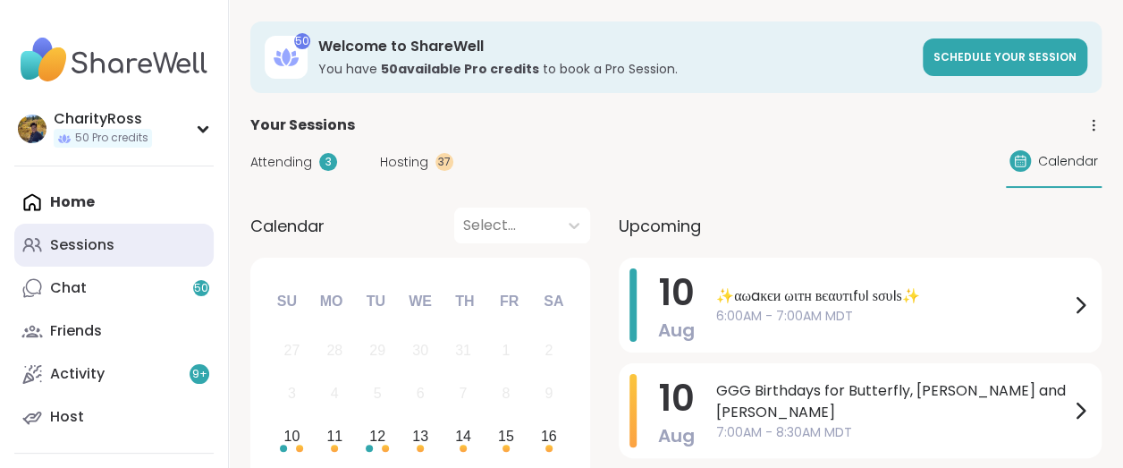
click at [78, 248] on div "Sessions" at bounding box center [82, 245] width 64 height 20
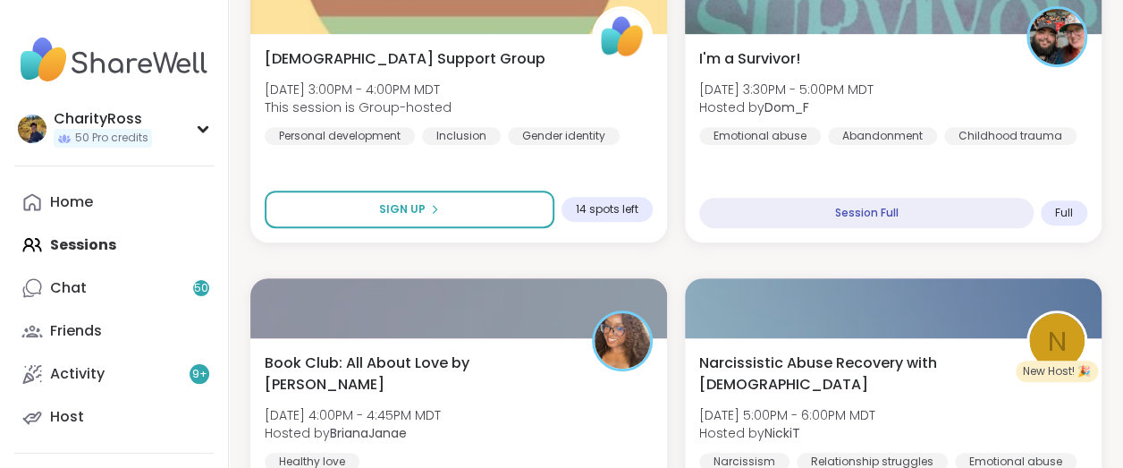
scroll to position [3399, 0]
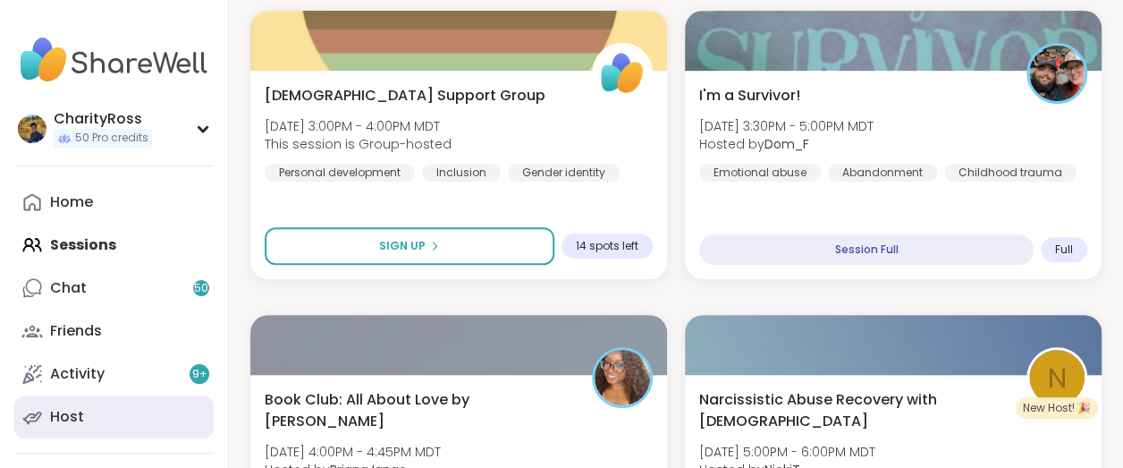
drag, startPoint x: 960, startPoint y: 207, endPoint x: 112, endPoint y: 429, distance: 876.9
click at [111, 429] on link "Host" at bounding box center [113, 416] width 199 height 43
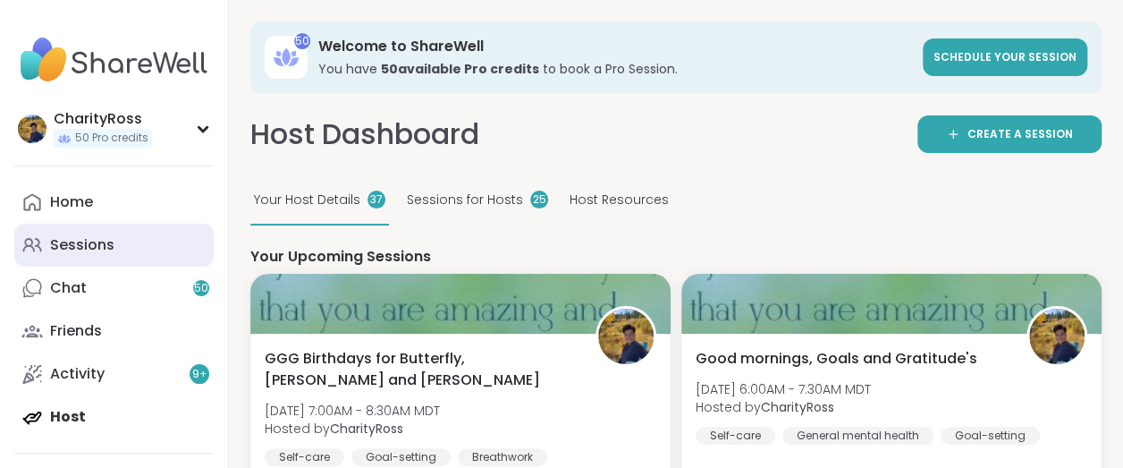
click at [130, 247] on link "Sessions" at bounding box center [113, 245] width 199 height 43
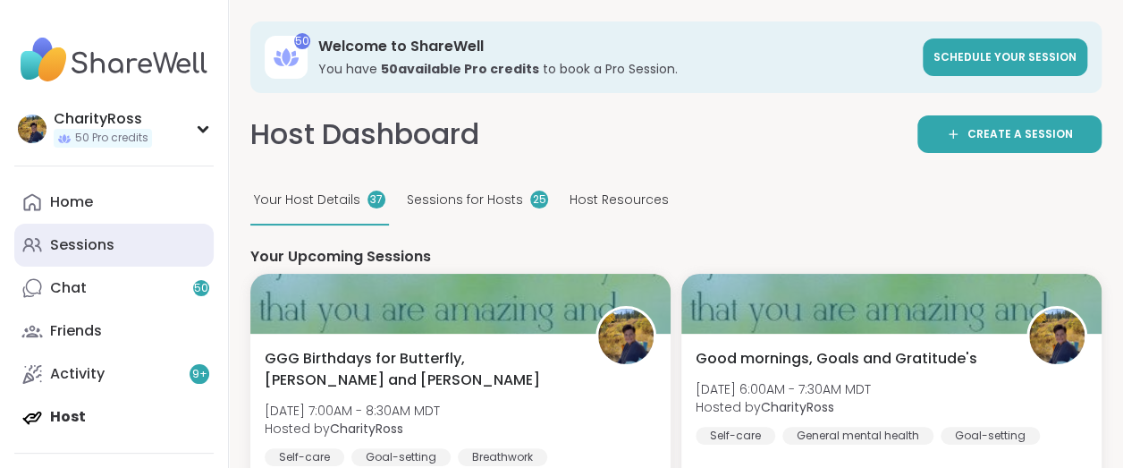
click at [90, 237] on div "Sessions" at bounding box center [82, 245] width 64 height 20
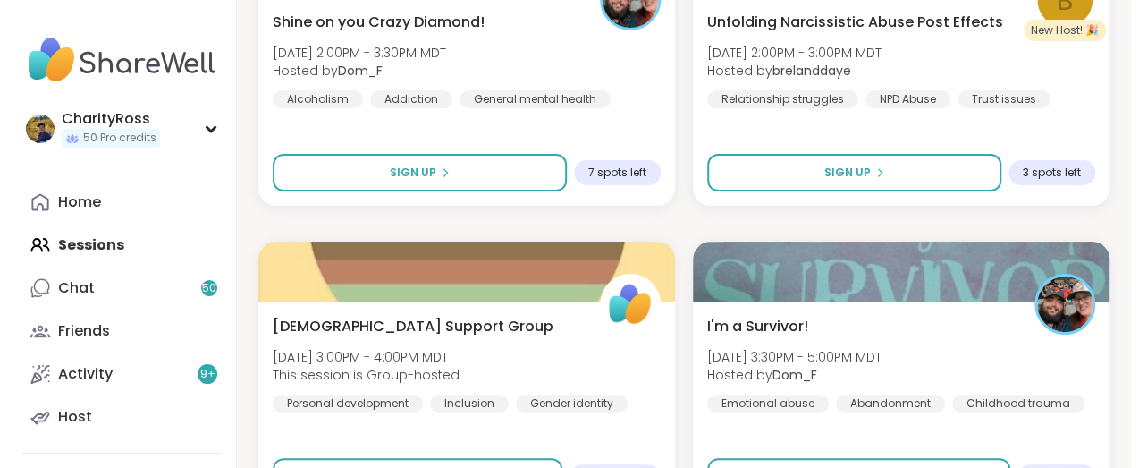
scroll to position [3241, 0]
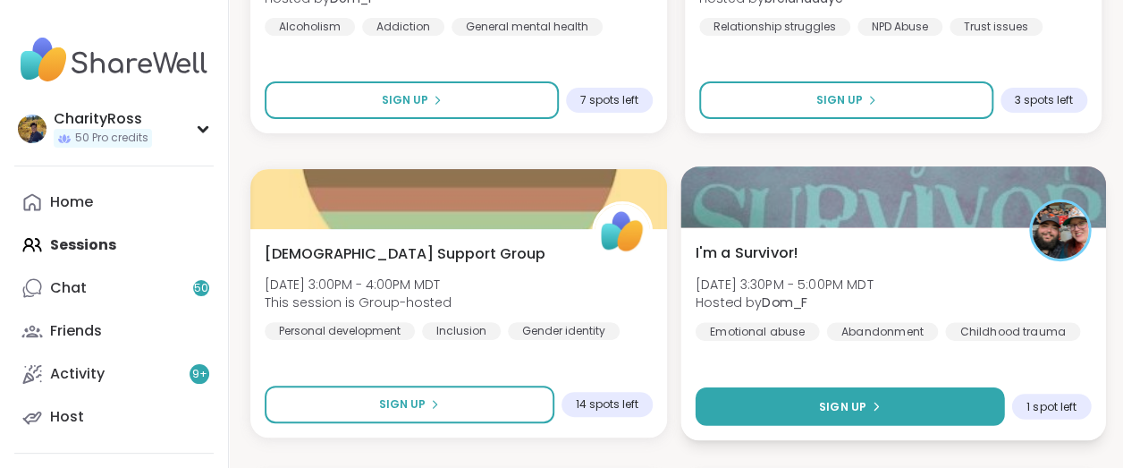
click at [734, 407] on button "Sign Up" at bounding box center [850, 406] width 309 height 38
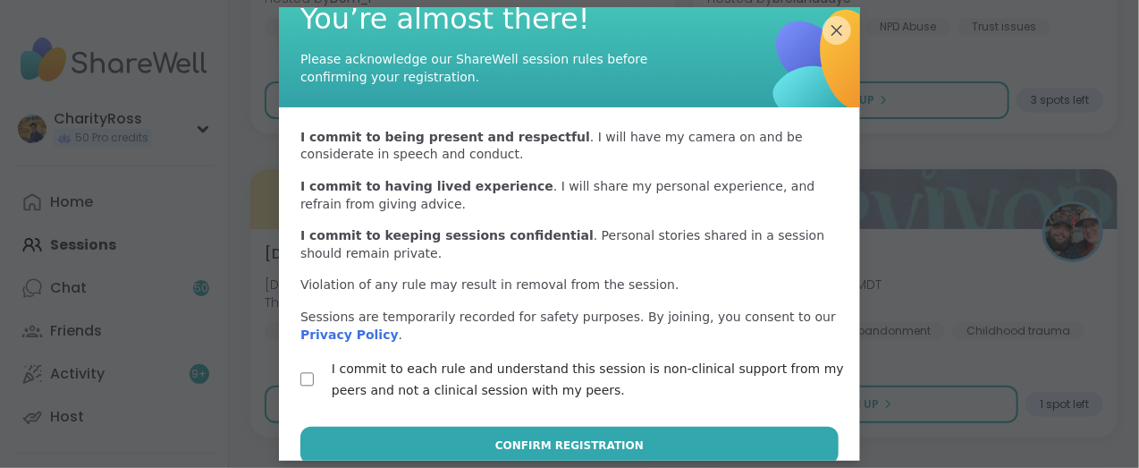
scroll to position [55, 0]
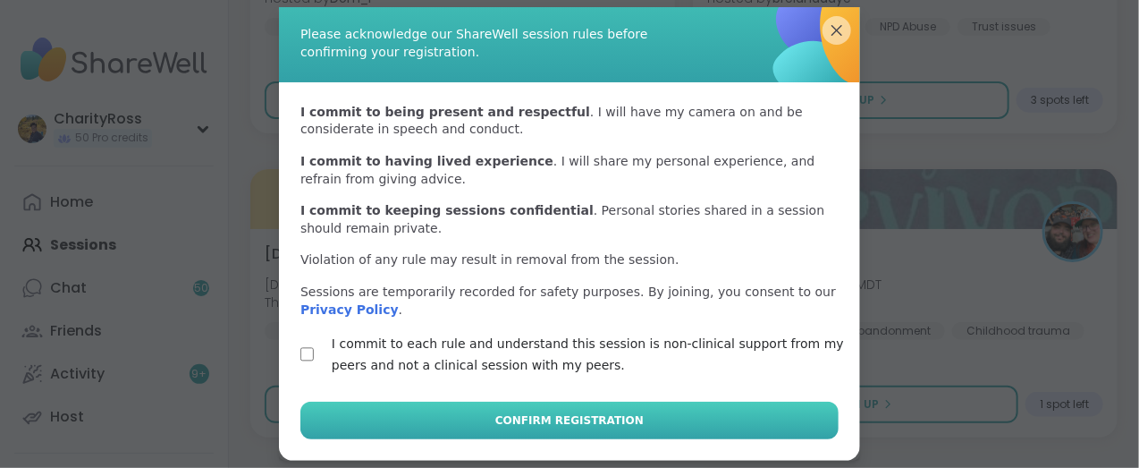
click at [317, 423] on button "Confirm Registration" at bounding box center [569, 420] width 538 height 38
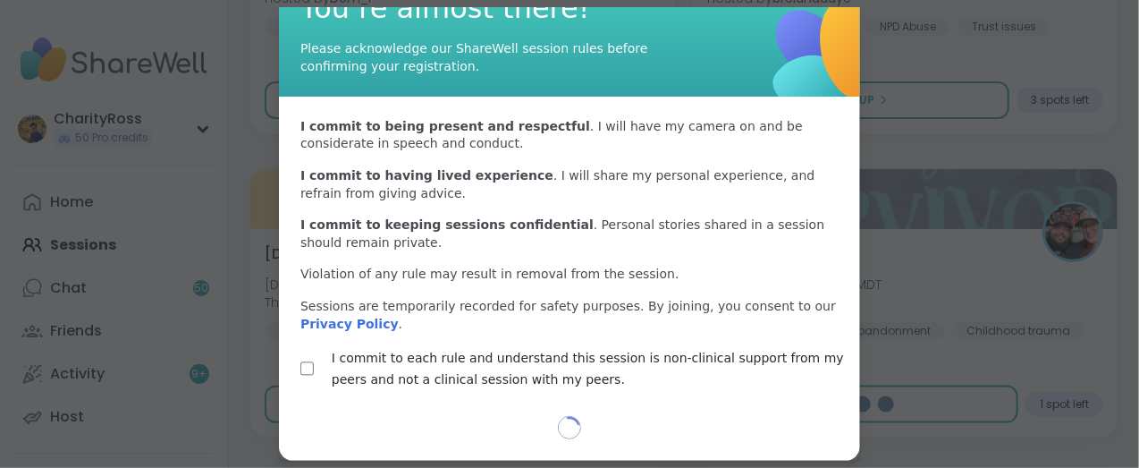
scroll to position [40, 0]
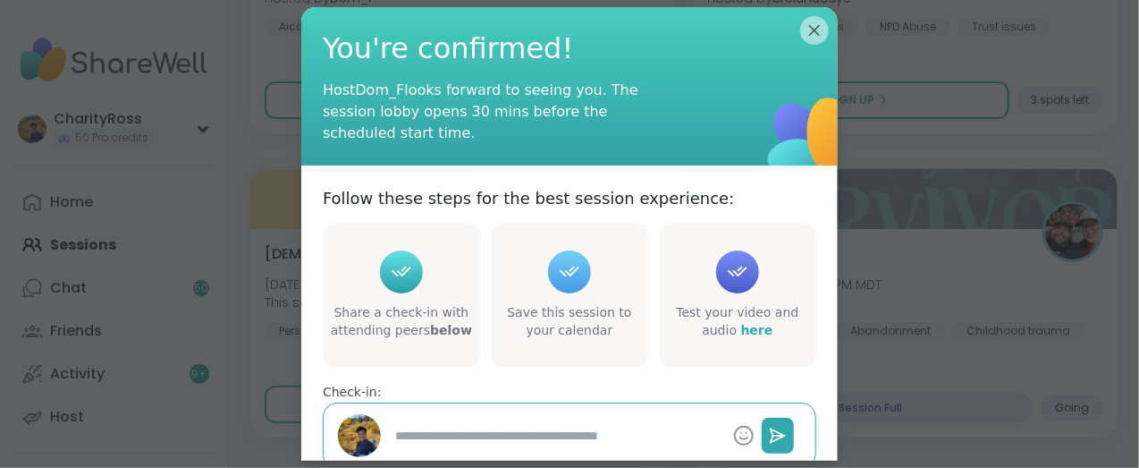
type textarea "*"
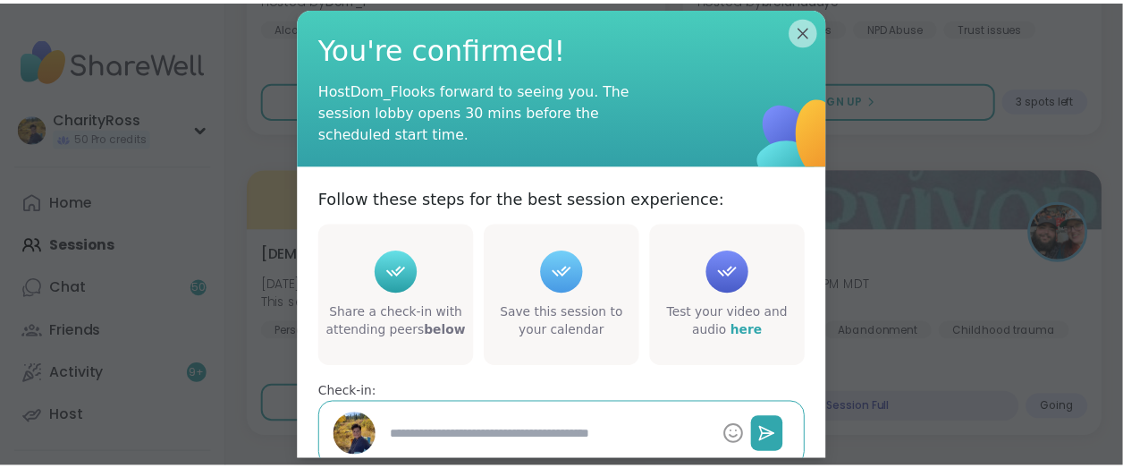
scroll to position [112, 0]
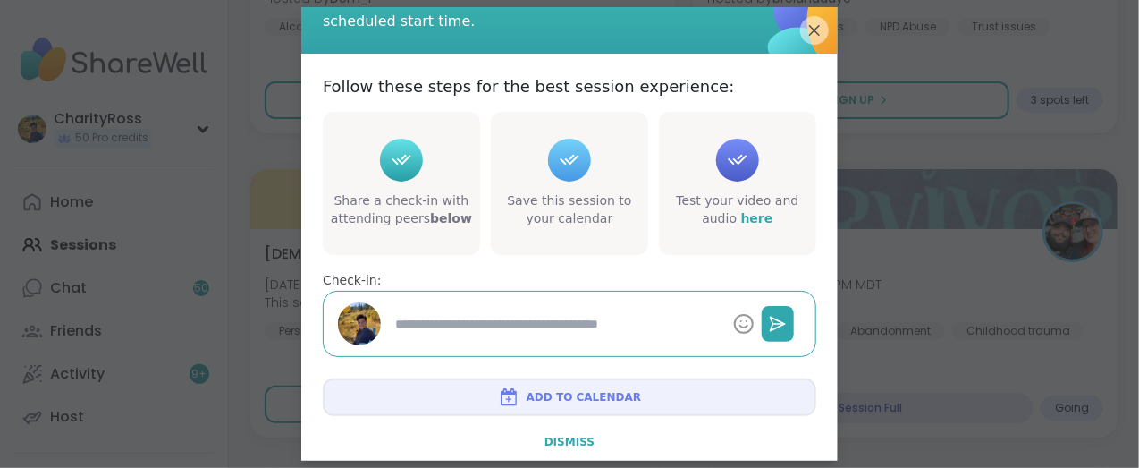
click at [575, 435] on span "Dismiss" at bounding box center [569, 441] width 50 height 13
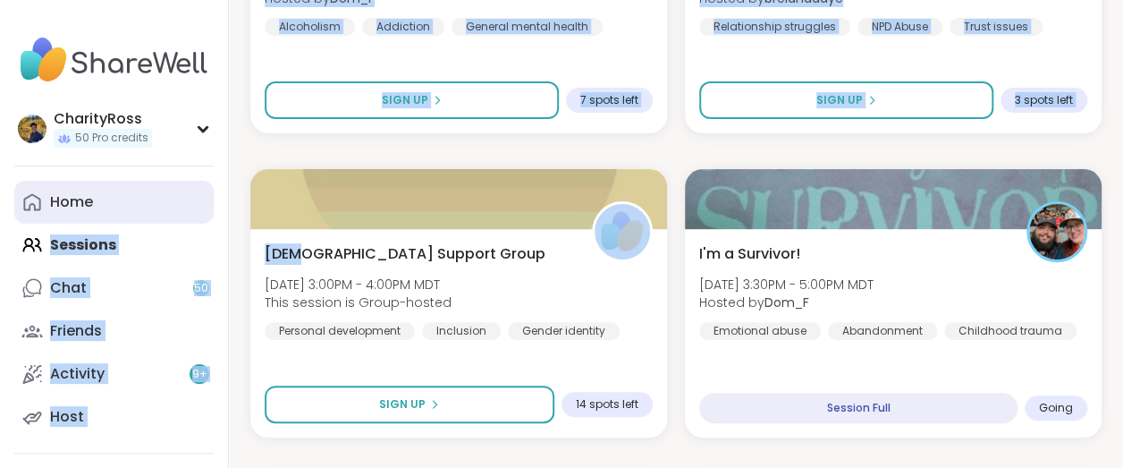
drag, startPoint x: 285, startPoint y: 257, endPoint x: 130, endPoint y: 181, distance: 173.1
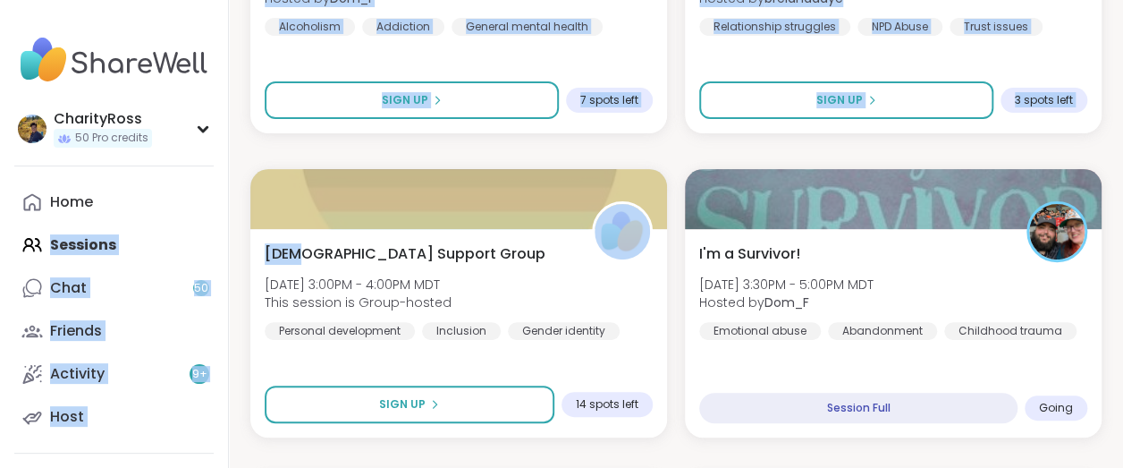
click at [202, 238] on div "Home Sessions Chat 50 Friends Activity 9 + Host" at bounding box center [113, 309] width 199 height 257
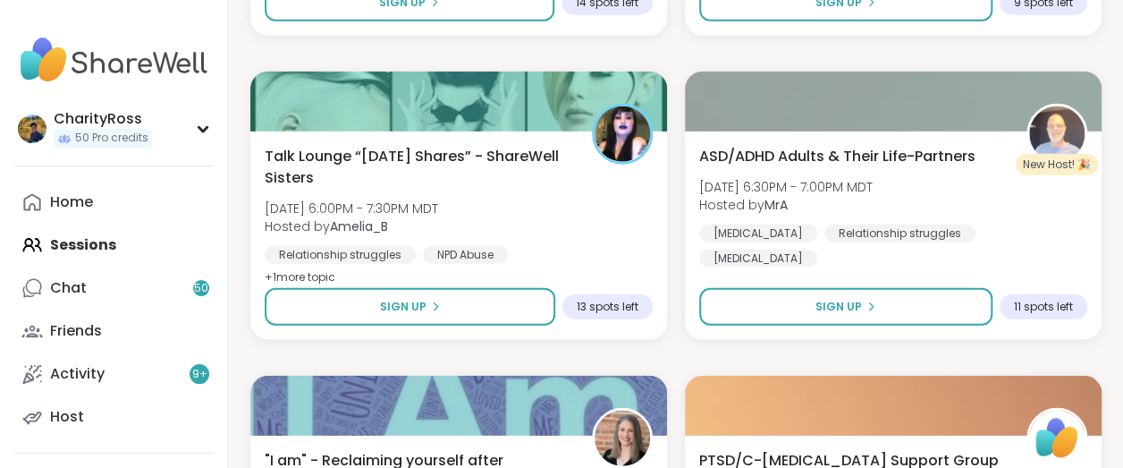
scroll to position [5411, 0]
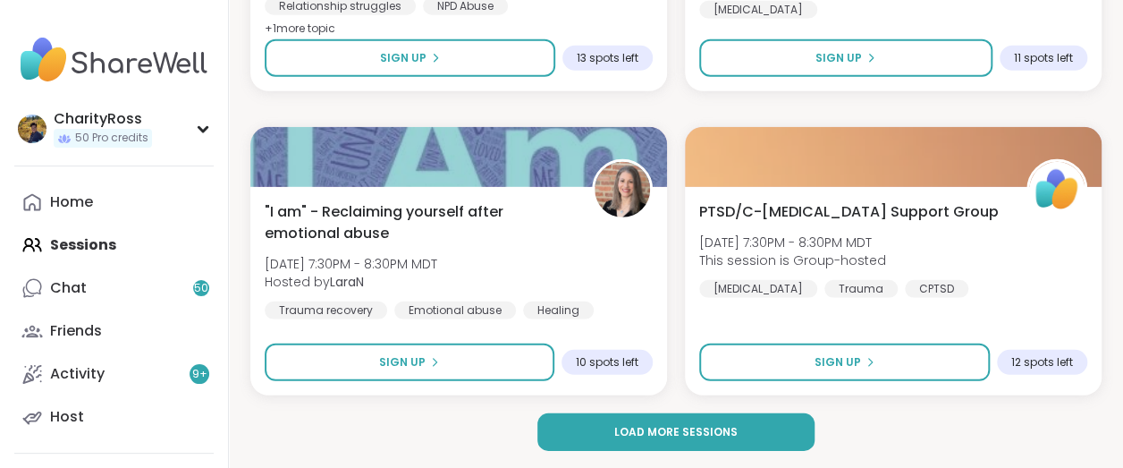
click at [721, 322] on div "PTSD/C-PTSD Support Group Sun, Aug 10 | 7:30PM - 8:30PM MDT This session is Gro…" at bounding box center [893, 291] width 417 height 208
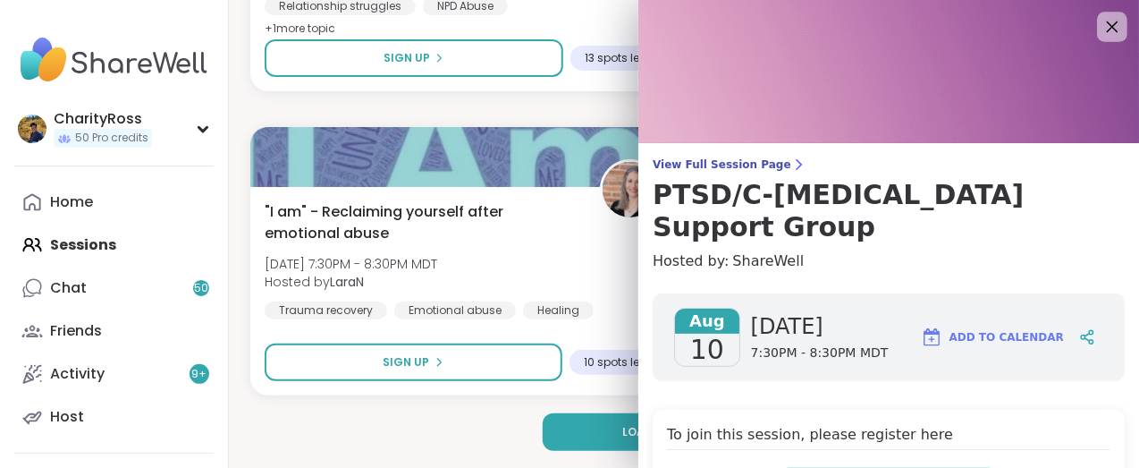
click at [1101, 28] on icon at bounding box center [1112, 26] width 22 height 22
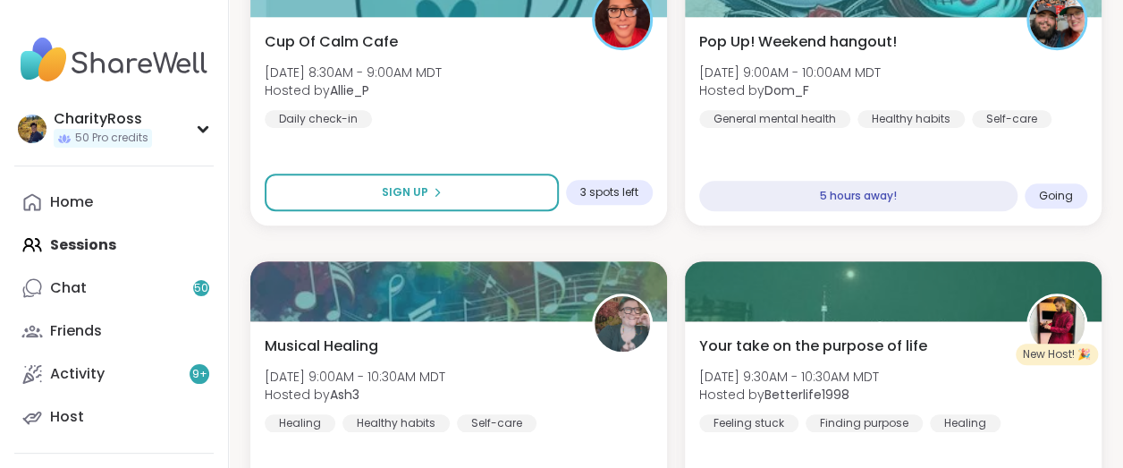
scroll to position [0, 0]
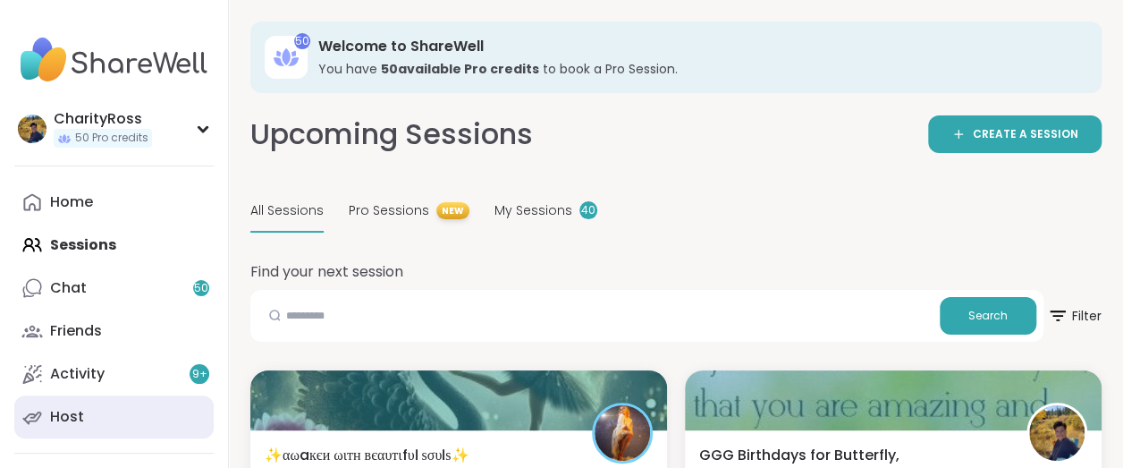
click at [47, 409] on link "Host" at bounding box center [113, 416] width 199 height 43
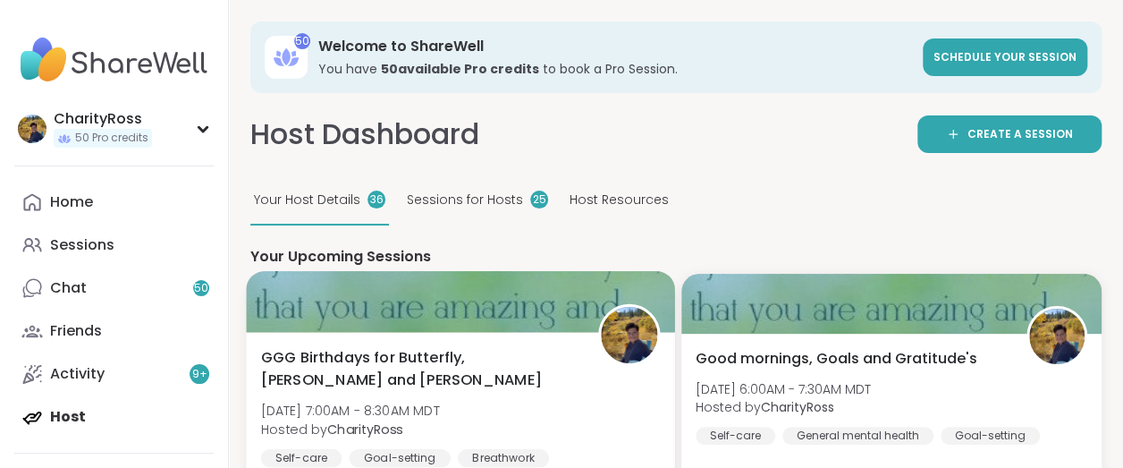
click at [302, 401] on span "Sun, Aug 10 | 7:00AM - 8:30AM MDT" at bounding box center [350, 410] width 179 height 18
click at [536, 347] on span "GGG Birthdays for Butterfly, [PERSON_NAME] and [PERSON_NAME]" at bounding box center [419, 369] width 317 height 44
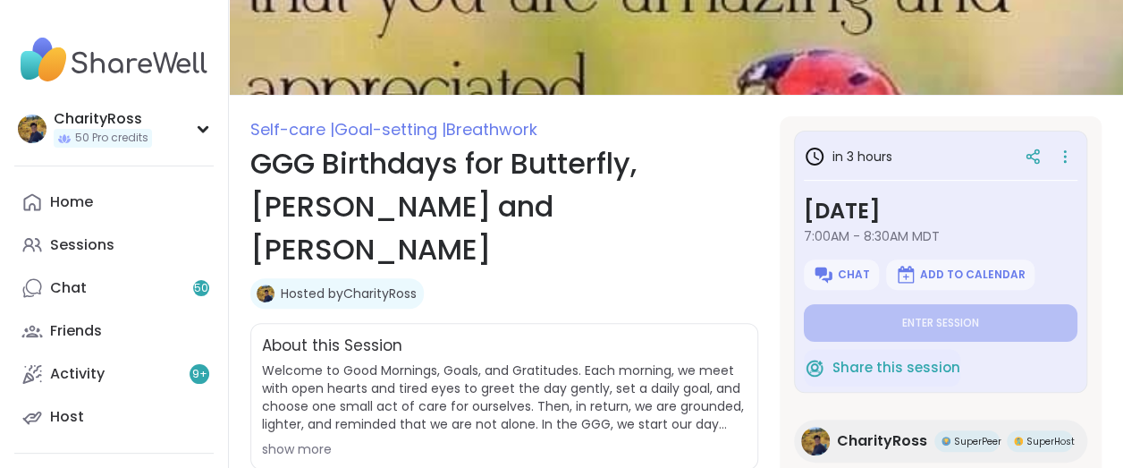
scroll to position [224, 0]
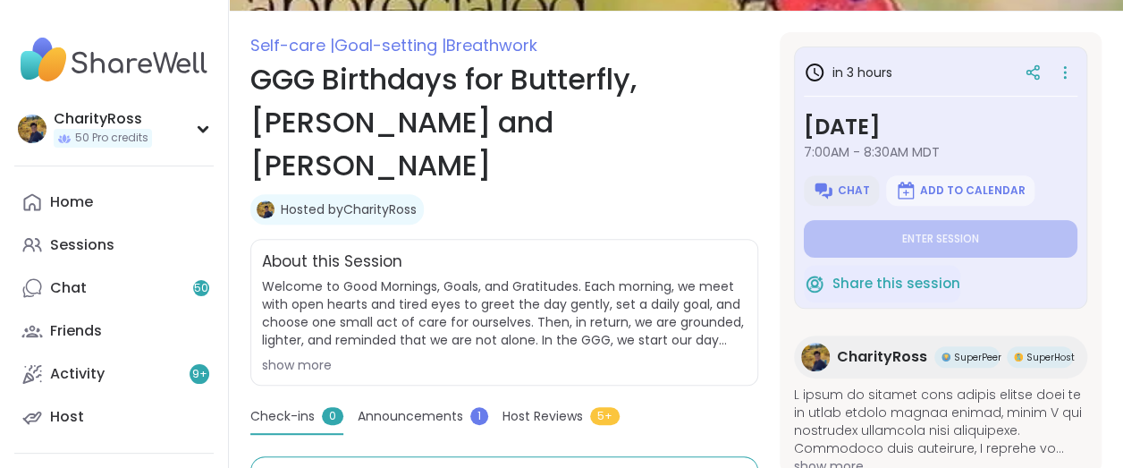
click at [813, 184] on img at bounding box center [823, 190] width 21 height 21
type textarea "*"
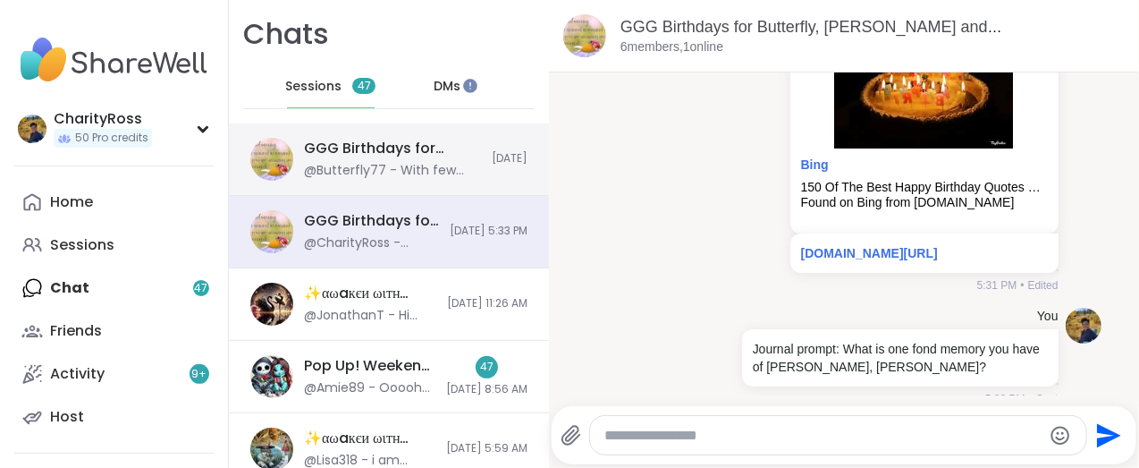
click at [473, 168] on div "GGG Birthdays for [PERSON_NAME] and [PERSON_NAME] , [DATE] @Butterfly77 - With …" at bounding box center [389, 159] width 320 height 72
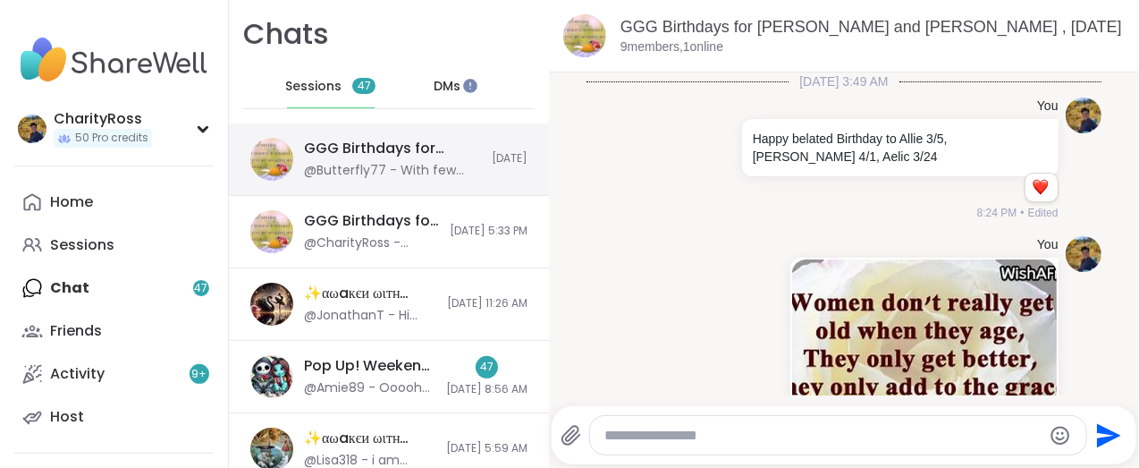
scroll to position [4201, 0]
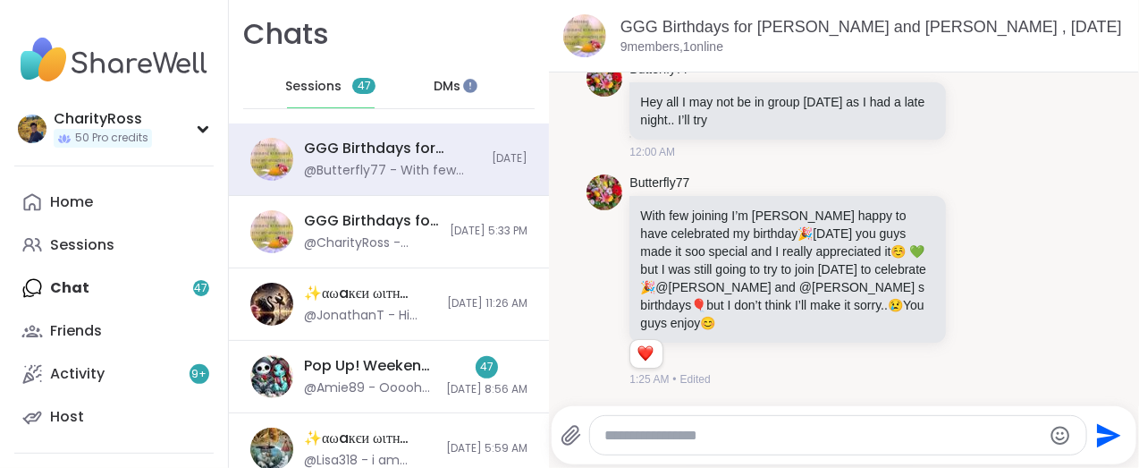
click at [434, 80] on span "DMs" at bounding box center [447, 87] width 27 height 18
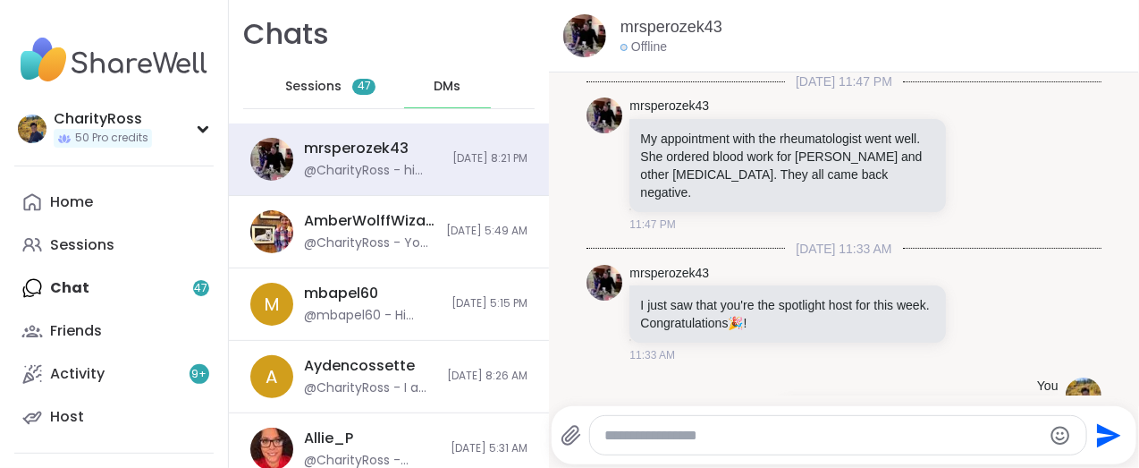
scroll to position [200, 0]
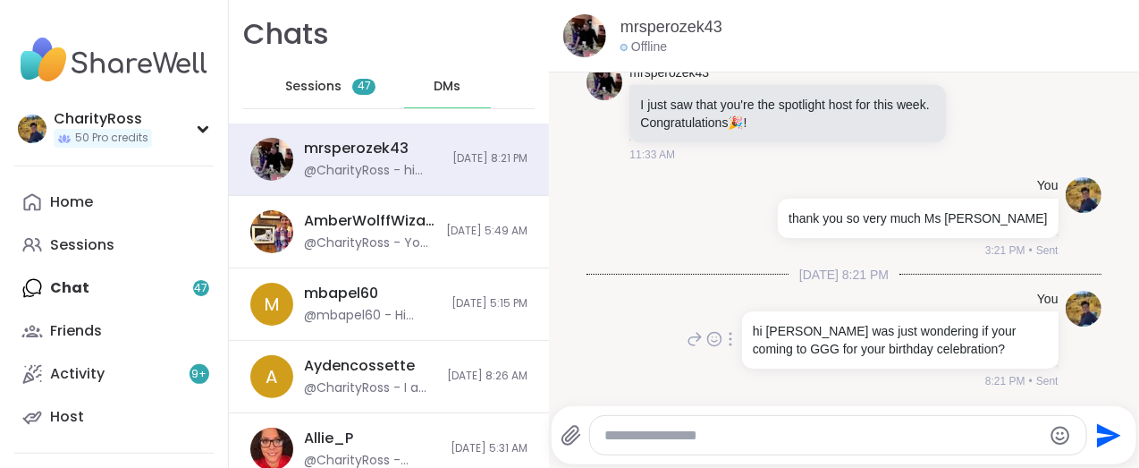
click at [722, 339] on div at bounding box center [730, 338] width 16 height 21
click at [735, 364] on icon at bounding box center [741, 365] width 13 height 14
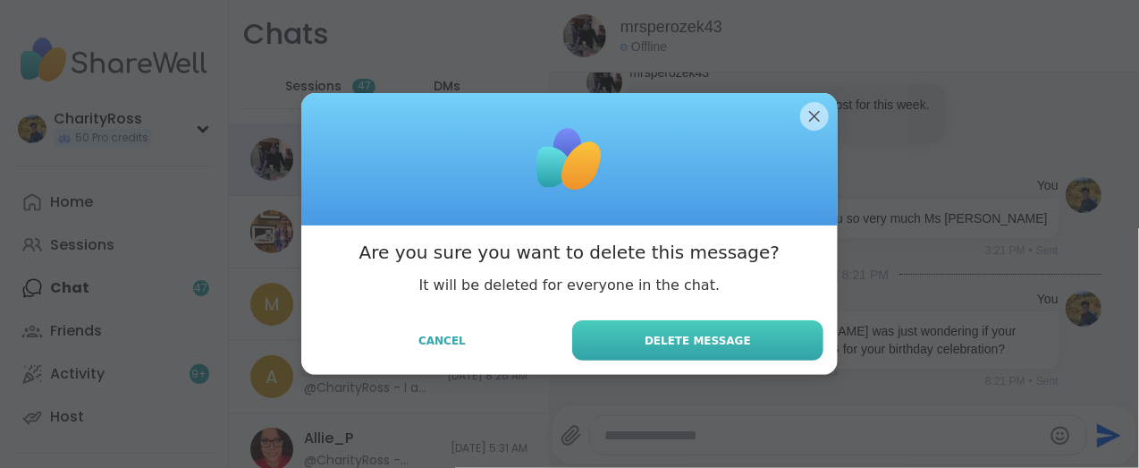
click at [728, 342] on span "Delete Message" at bounding box center [698, 341] width 106 height 16
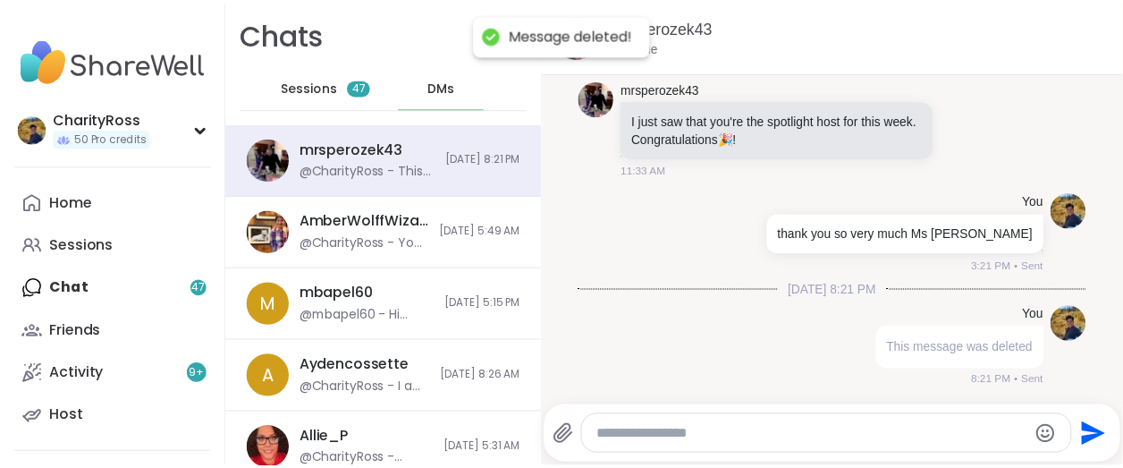
scroll to position [184, 0]
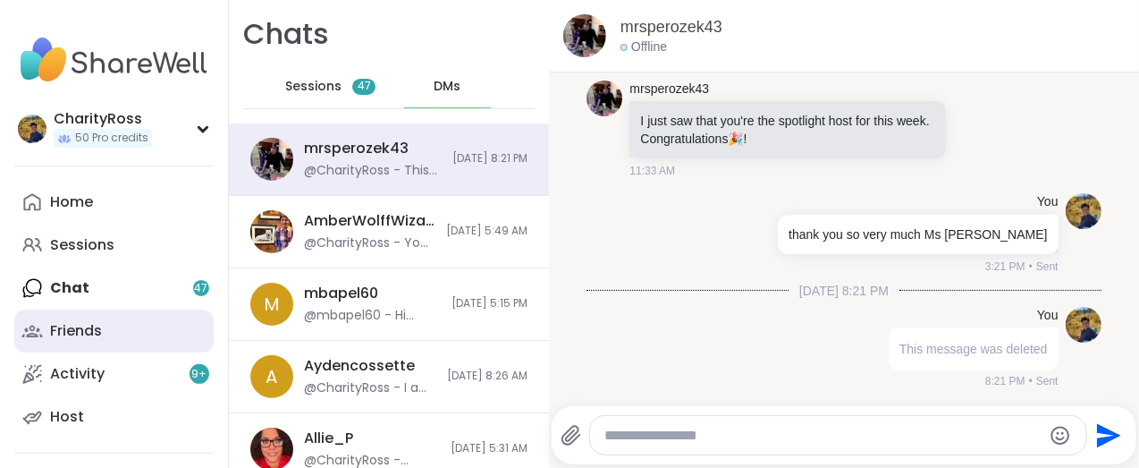
click at [66, 325] on div "Friends" at bounding box center [76, 331] width 52 height 20
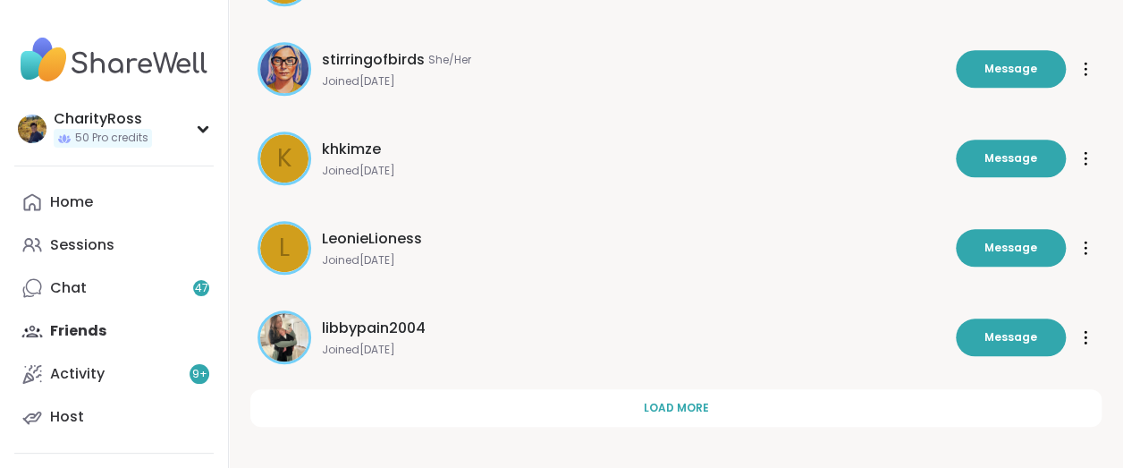
scroll to position [681, 0]
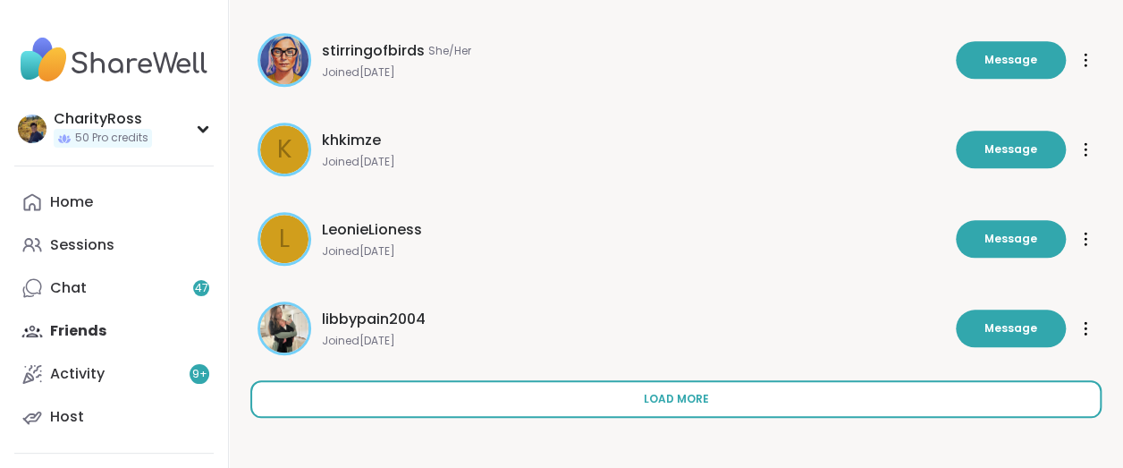
click at [447, 395] on button "Load more" at bounding box center [675, 399] width 851 height 38
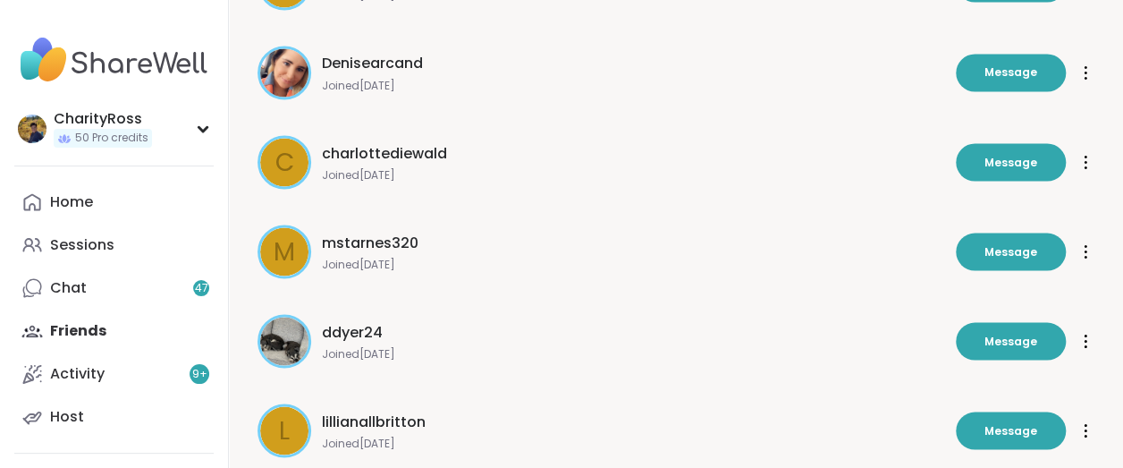
scroll to position [1574, 0]
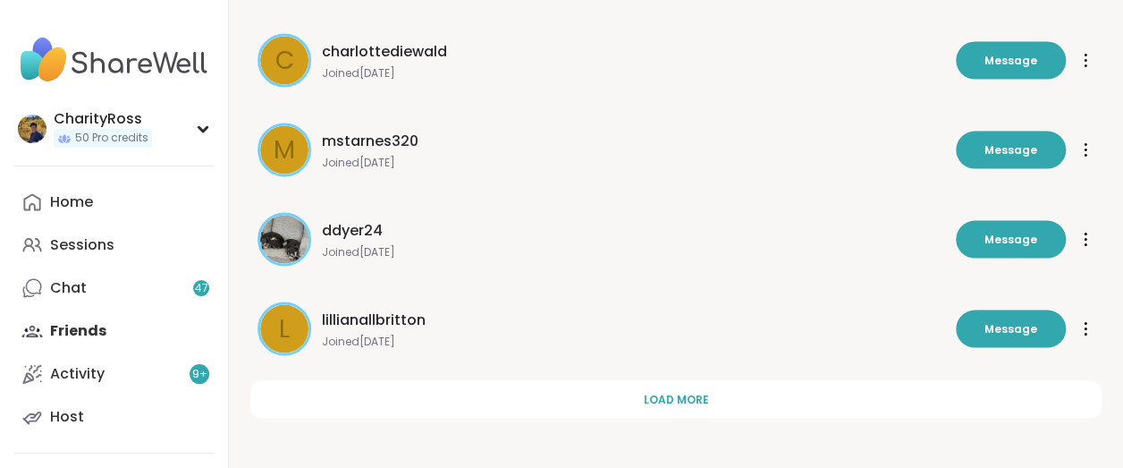
click at [447, 395] on button "Load more" at bounding box center [675, 400] width 851 height 38
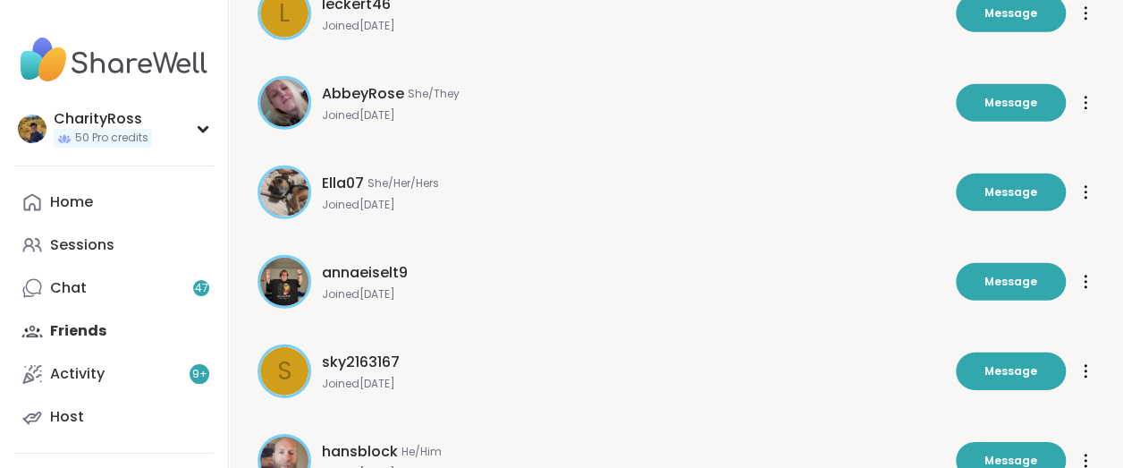
scroll to position [2468, 0]
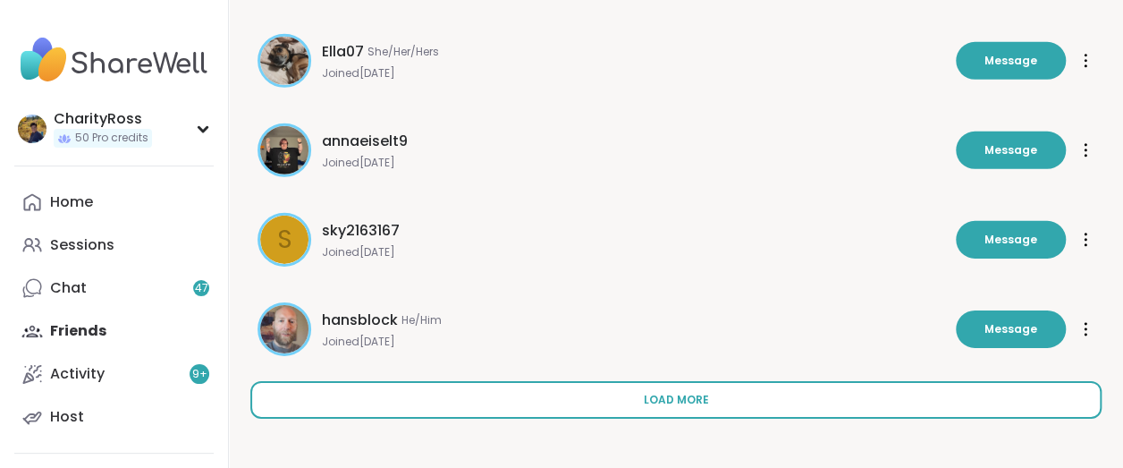
click at [447, 394] on button "Load more" at bounding box center [675, 400] width 851 height 38
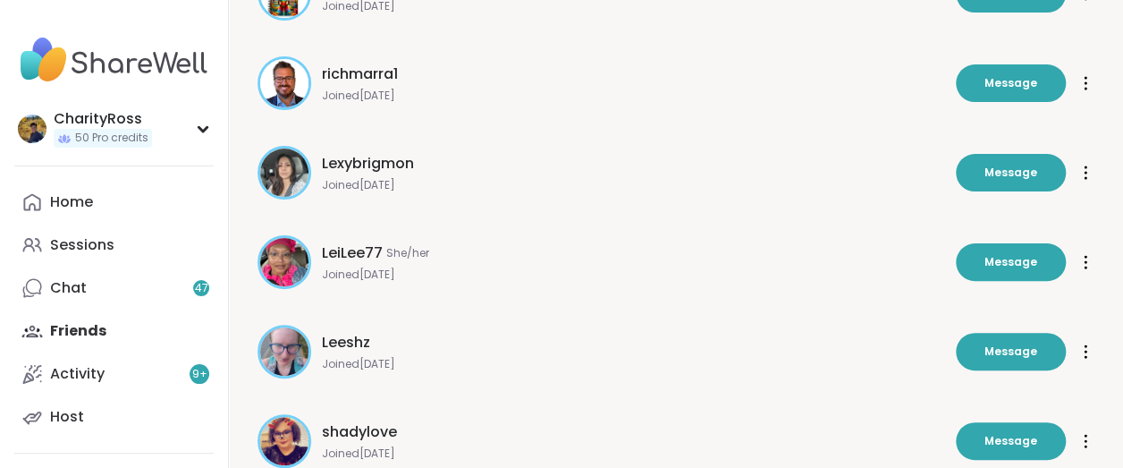
scroll to position [3362, 0]
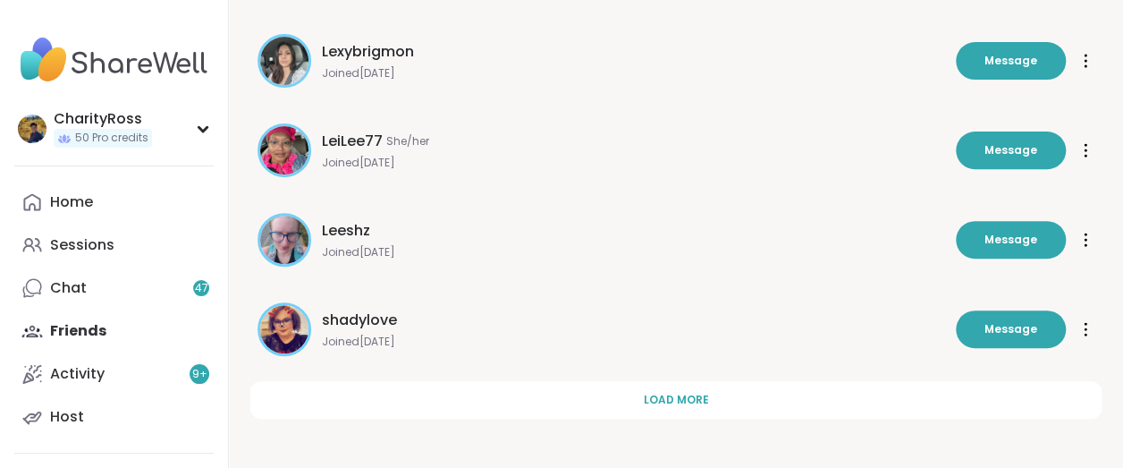
click at [447, 394] on button "Load more" at bounding box center [675, 400] width 851 height 38
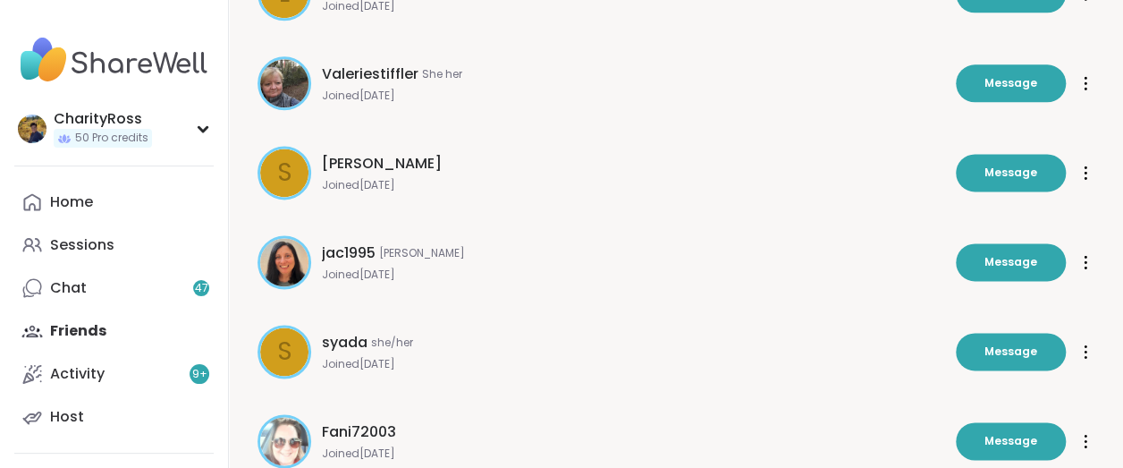
scroll to position [4256, 0]
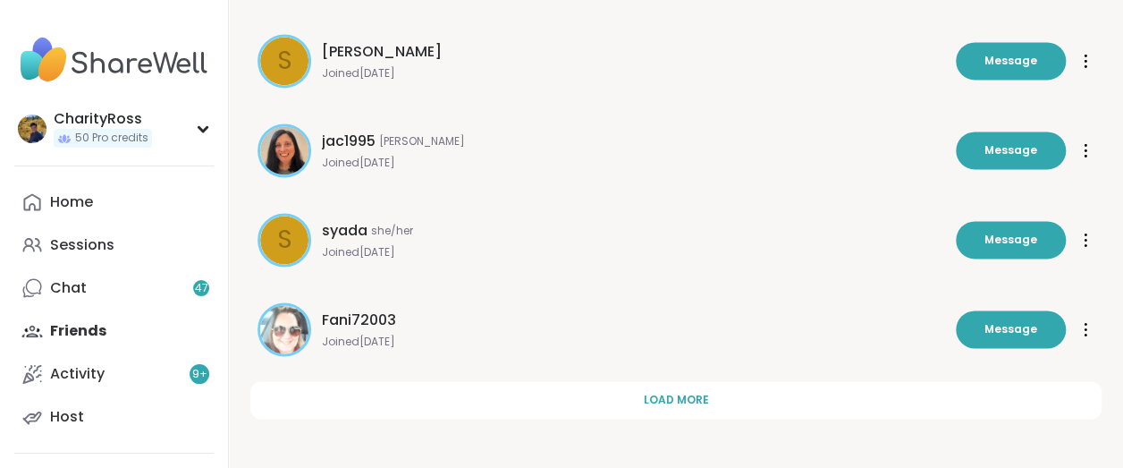
click at [447, 394] on button "Load more" at bounding box center [675, 400] width 851 height 38
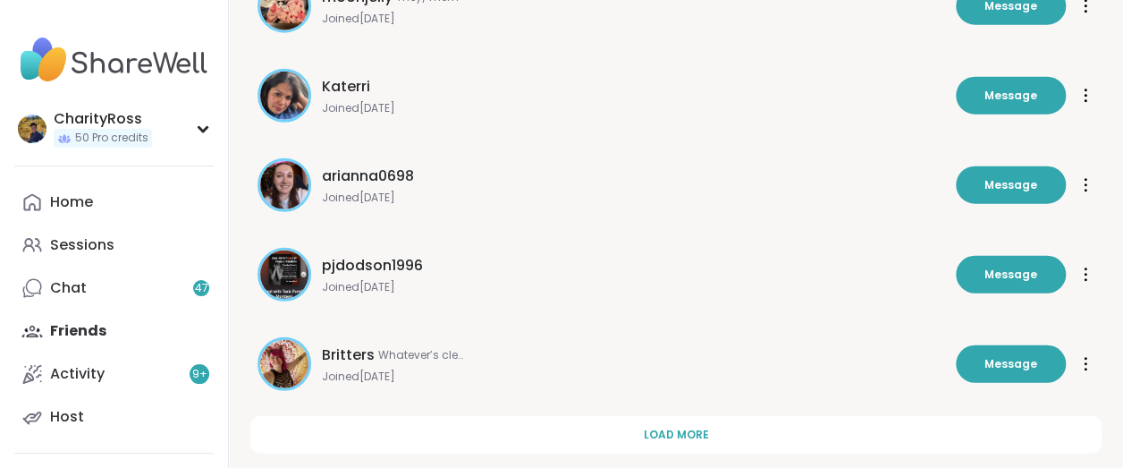
scroll to position [5150, 0]
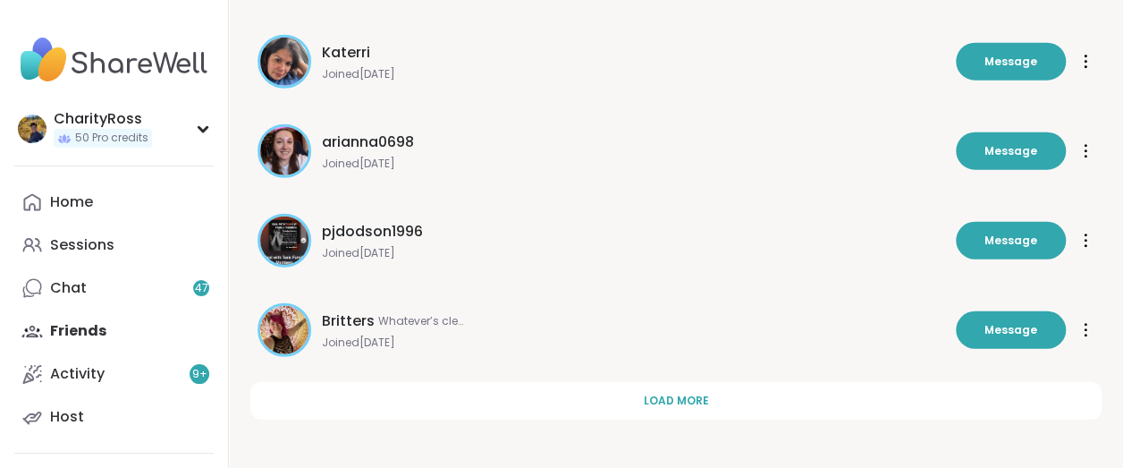
click at [447, 394] on button "Load more" at bounding box center [675, 401] width 851 height 38
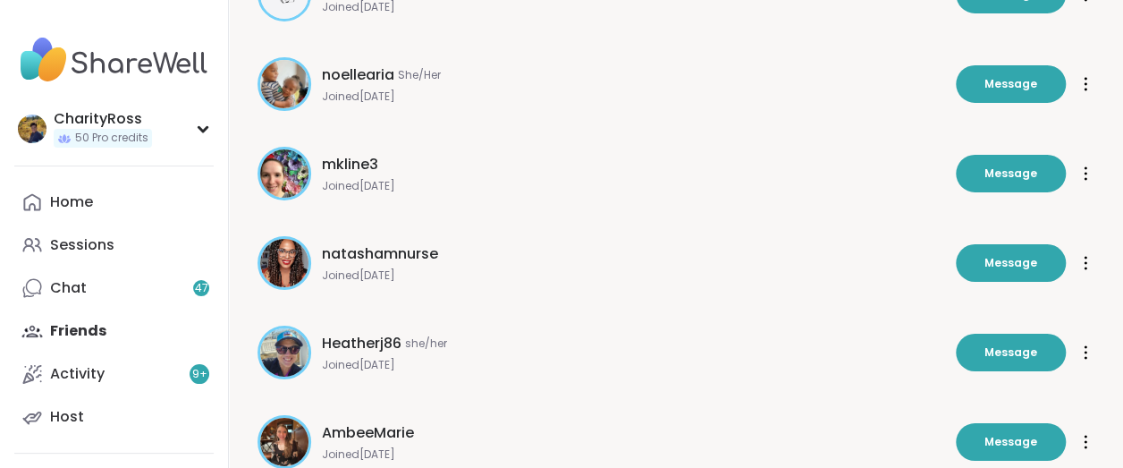
scroll to position [6044, 0]
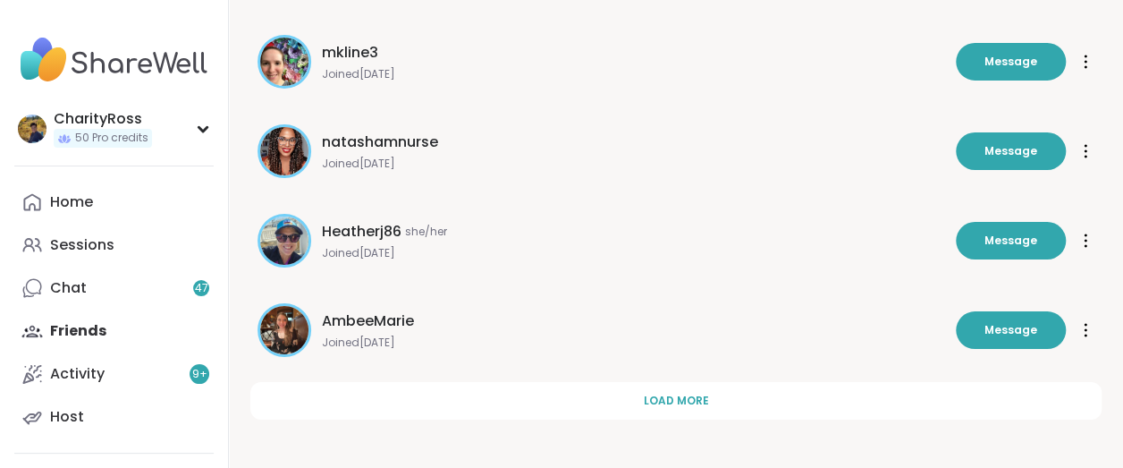
click at [447, 394] on button "Load more" at bounding box center [675, 401] width 851 height 38
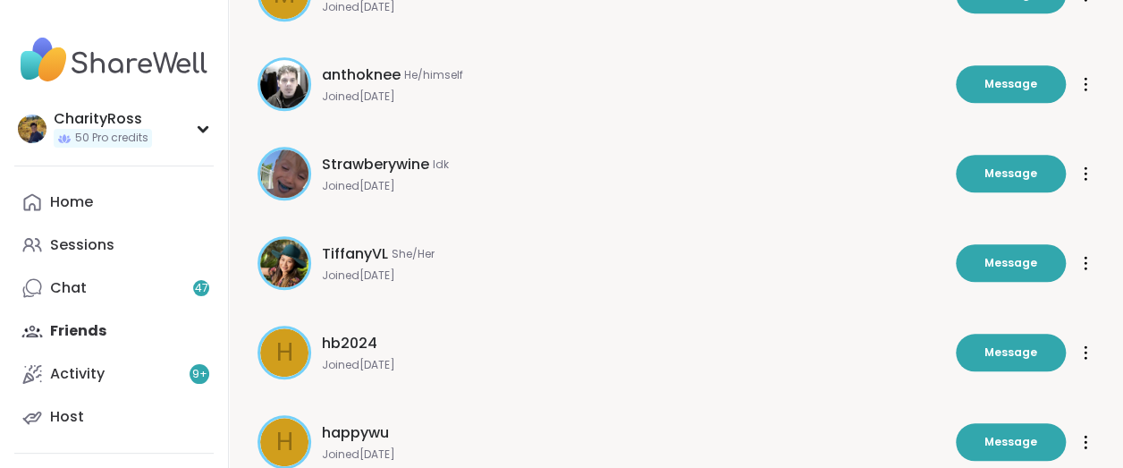
scroll to position [6938, 0]
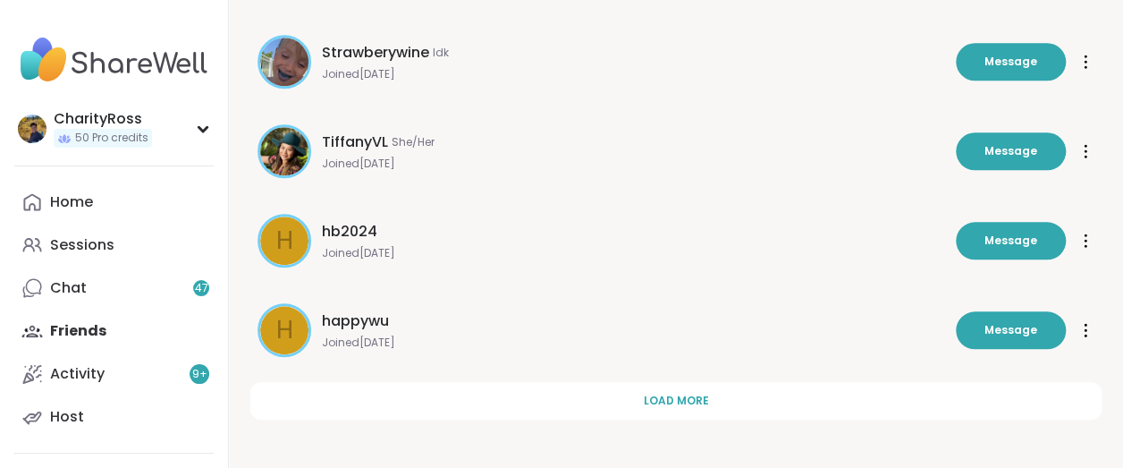
click at [447, 394] on button "Load more" at bounding box center [675, 401] width 851 height 38
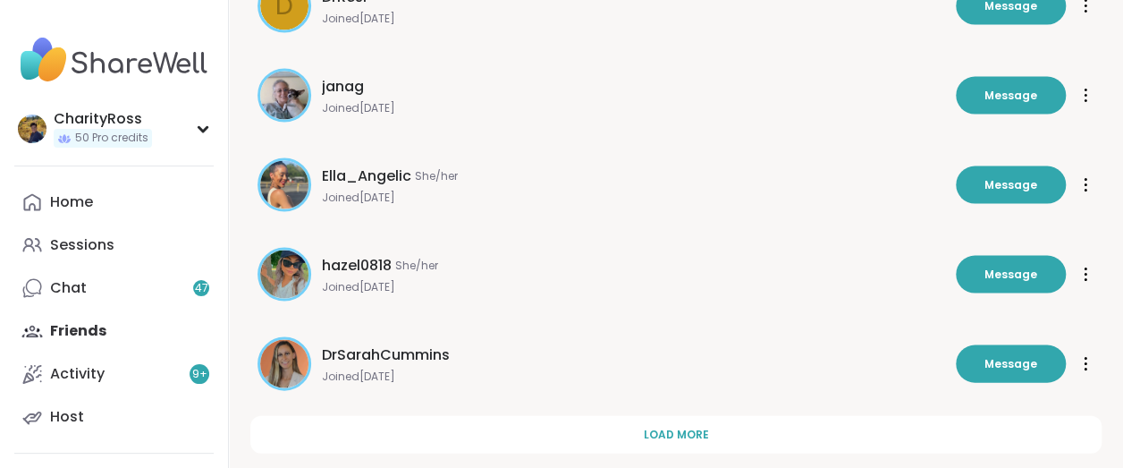
scroll to position [7832, 0]
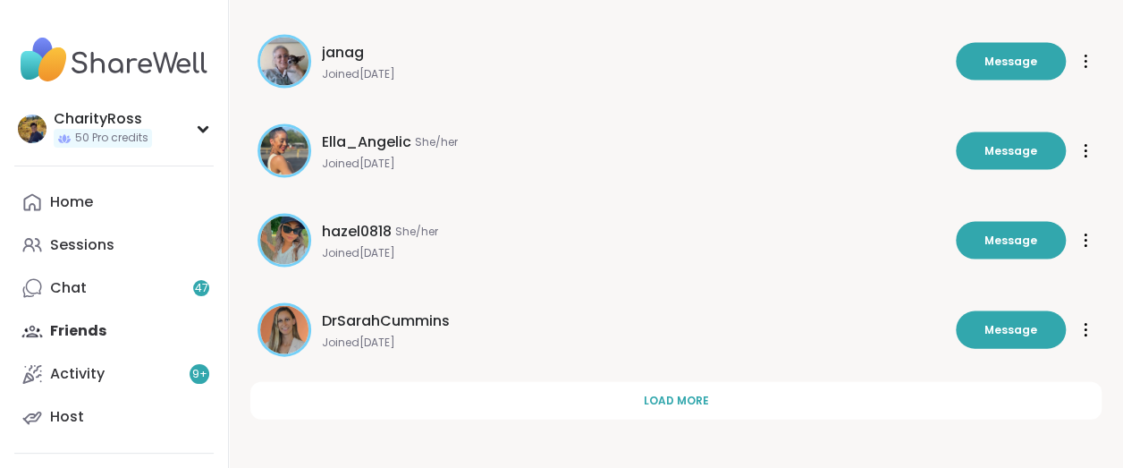
click at [447, 394] on button "Load more" at bounding box center [675, 401] width 851 height 38
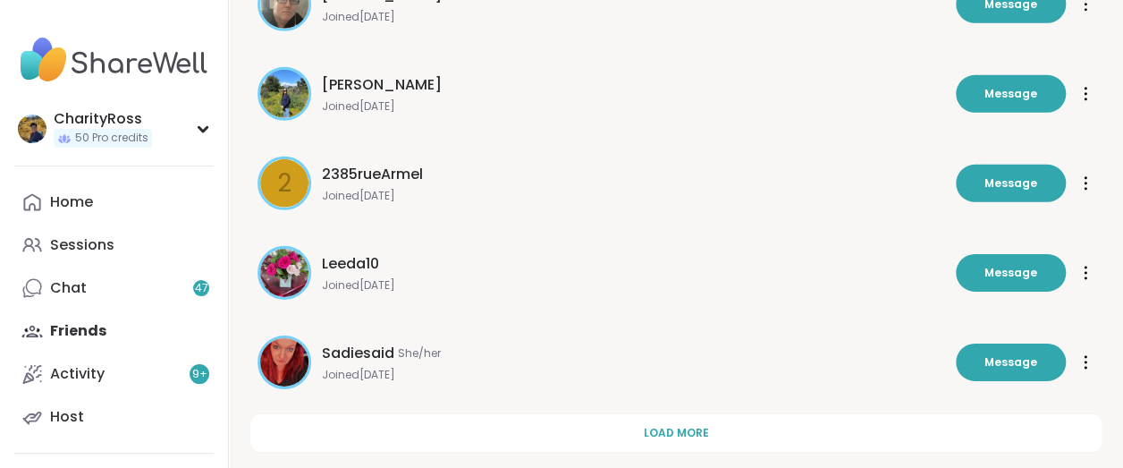
scroll to position [8725, 0]
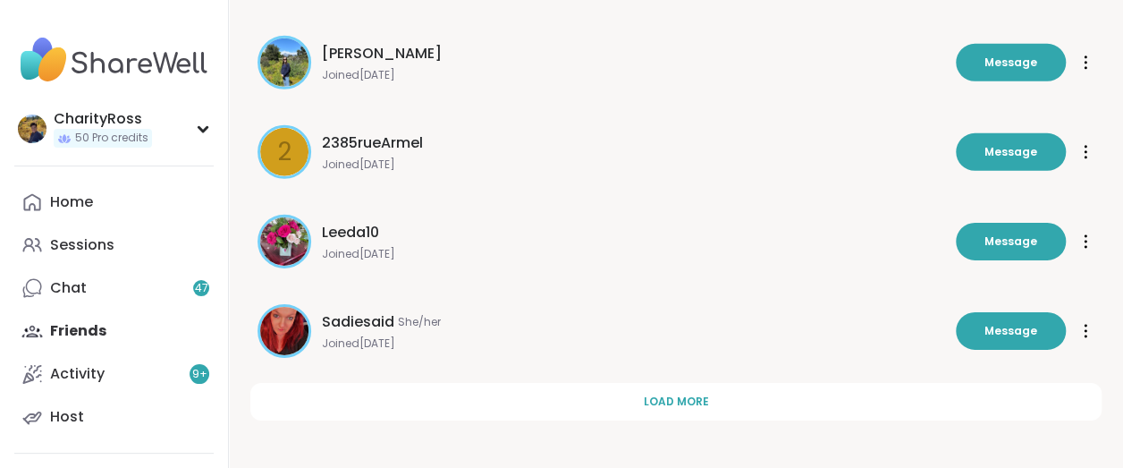
click at [447, 394] on button "Load more" at bounding box center [675, 402] width 851 height 38
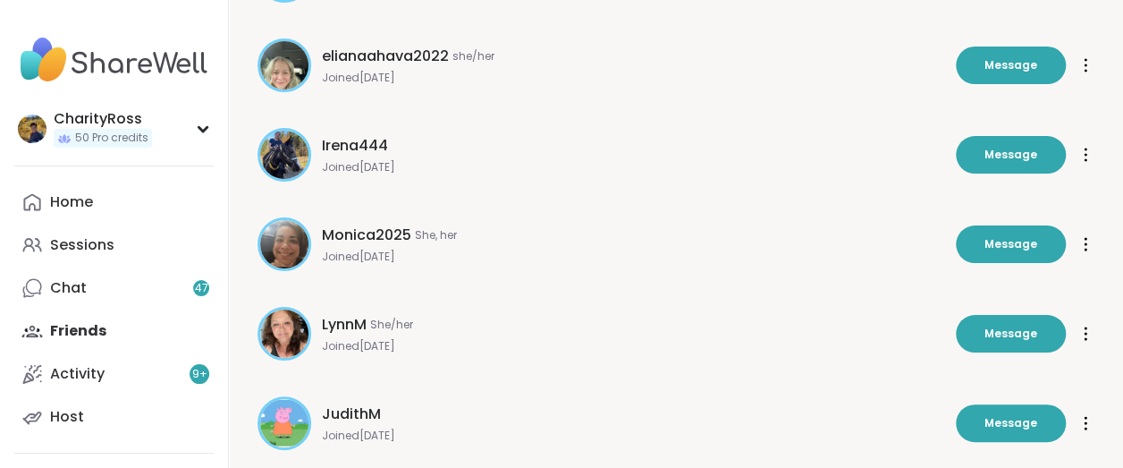
scroll to position [9395, 0]
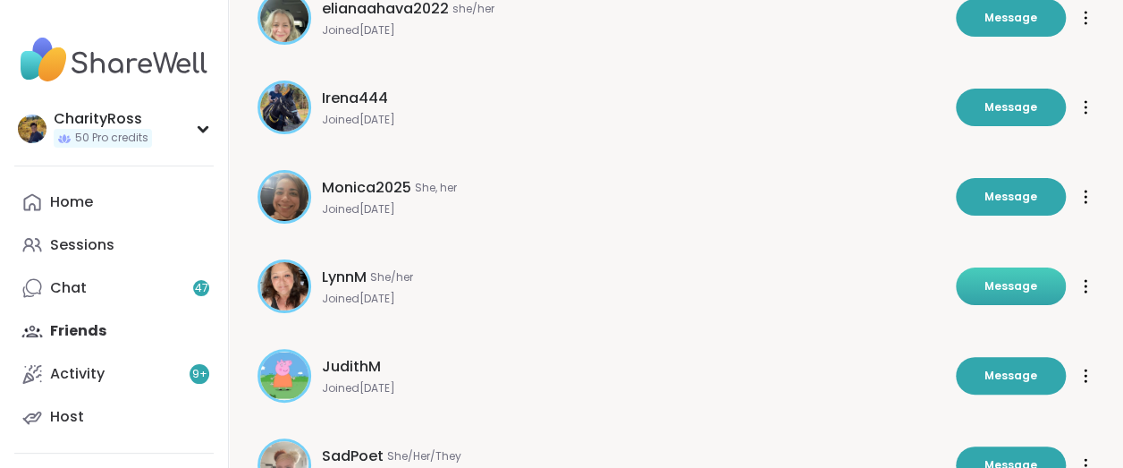
click at [1032, 291] on span "Message" at bounding box center [1010, 286] width 53 height 16
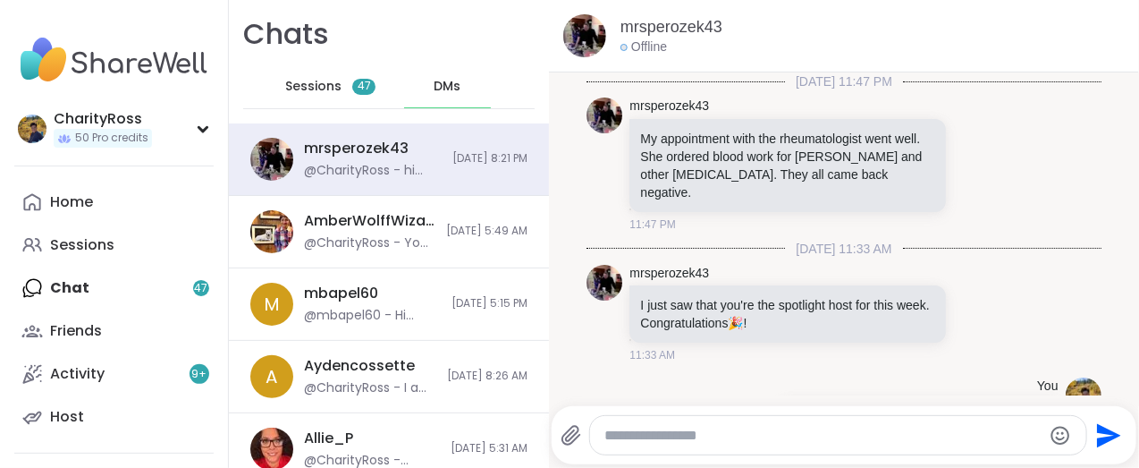
scroll to position [184, 0]
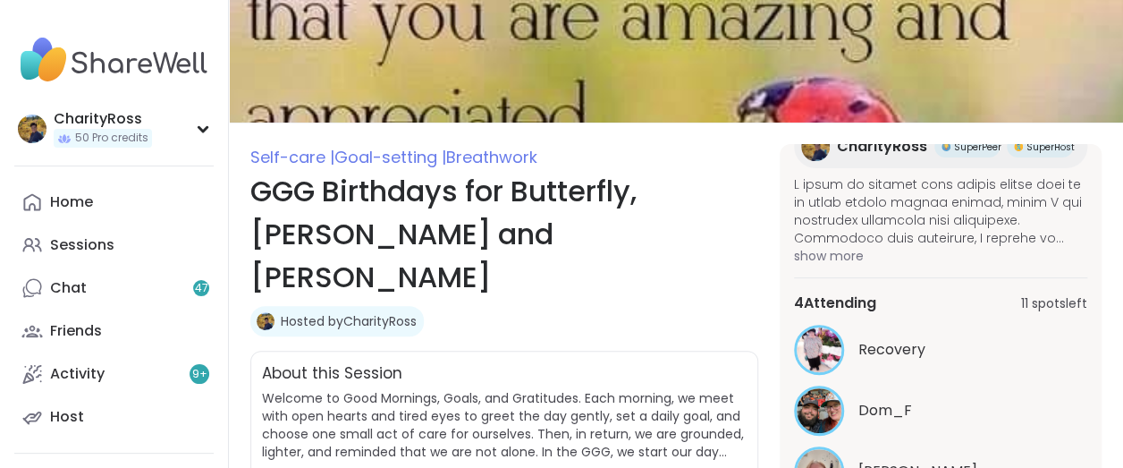
scroll to position [224, 0]
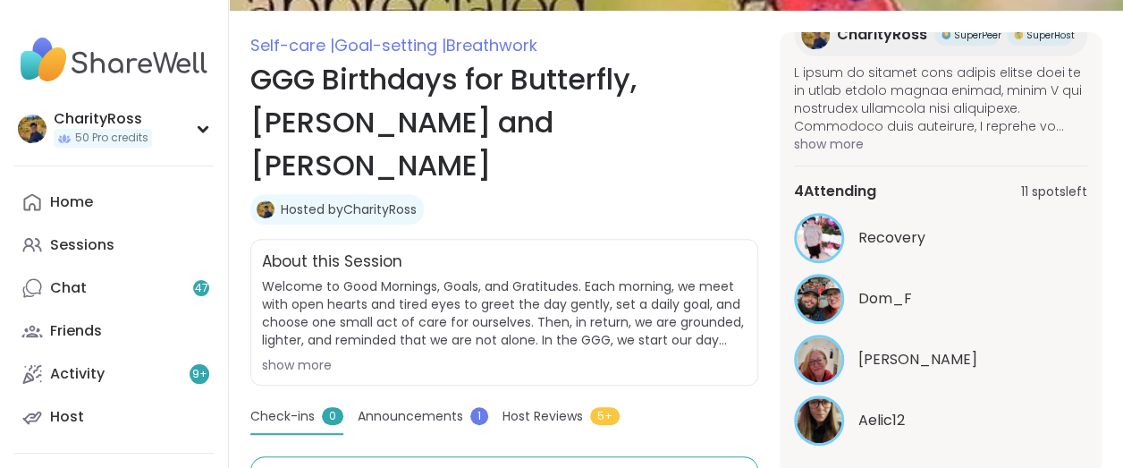
click at [395, 407] on span "Announcements" at bounding box center [410, 416] width 105 height 19
type textarea "*"
